Goal: Information Seeking & Learning: Learn about a topic

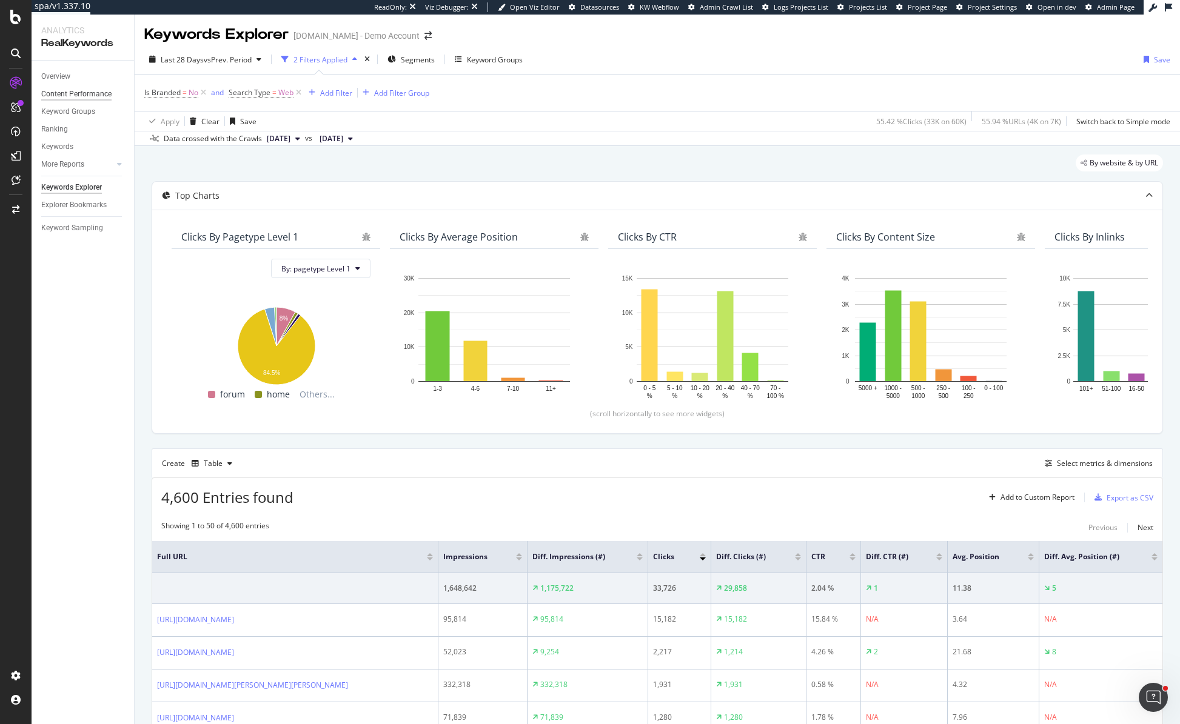
scroll to position [892, 0]
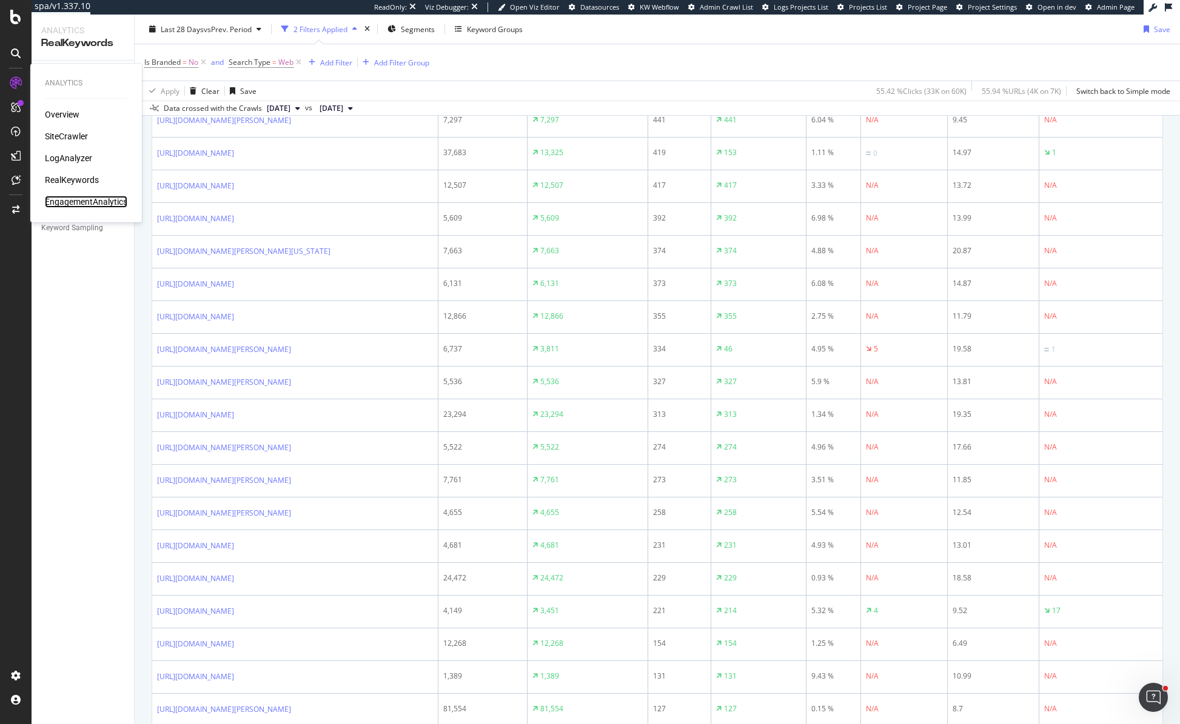
click at [109, 206] on div "EngagementAnalytics" at bounding box center [86, 202] width 82 height 12
